Goal: Use online tool/utility: Use online tool/utility

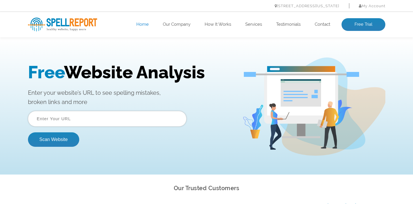
click at [110, 115] on input "text" at bounding box center [107, 119] width 159 height 16
click at [148, 116] on input "text" at bounding box center [107, 119] width 159 height 16
paste input "[URL][DOMAIN_NAME]"
type input "[URL][DOMAIN_NAME]"
click at [46, 139] on button "Scan Website" at bounding box center [53, 139] width 51 height 14
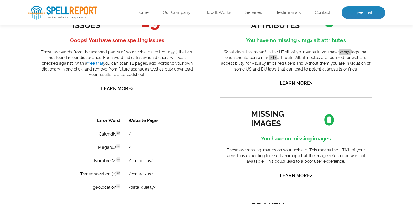
scroll to position [332, 0]
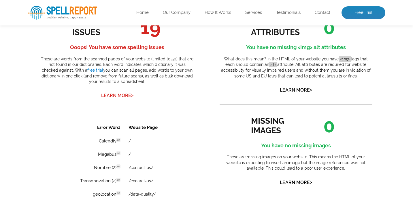
click at [122, 96] on link "Learn More >" at bounding box center [117, 95] width 32 height 5
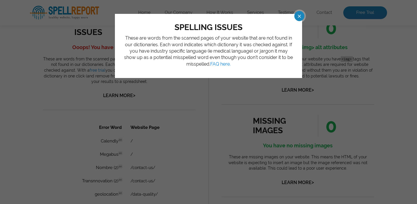
click at [300, 14] on span at bounding box center [294, 16] width 10 height 10
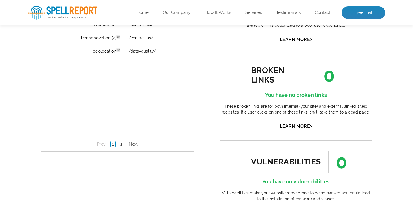
scroll to position [482, 0]
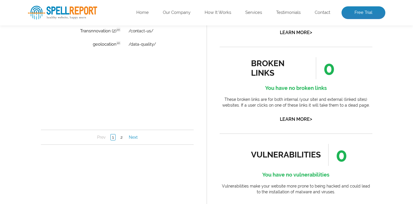
click at [133, 136] on link "Next" at bounding box center [133, 137] width 12 height 6
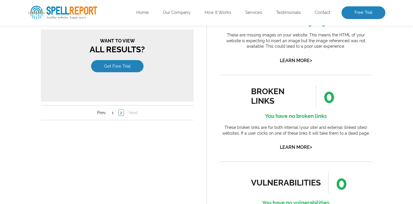
scroll to position [0, 0]
